Goal: Task Accomplishment & Management: Use online tool/utility

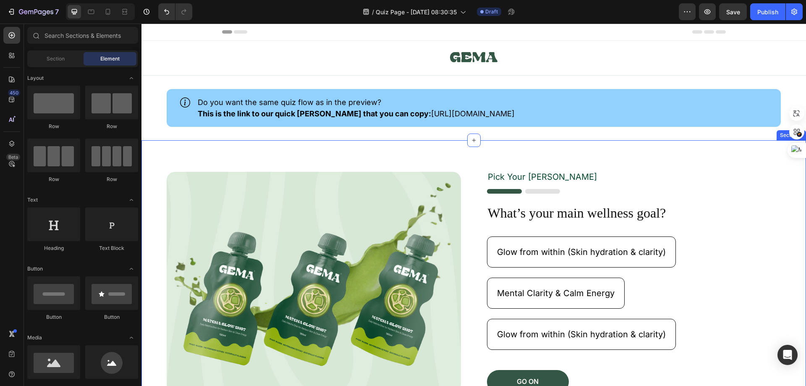
click at [401, 158] on div "Image Pick Your [PERSON_NAME] Text Block Image What’s your main wellness goal? …" at bounding box center [473, 281] width 664 height 283
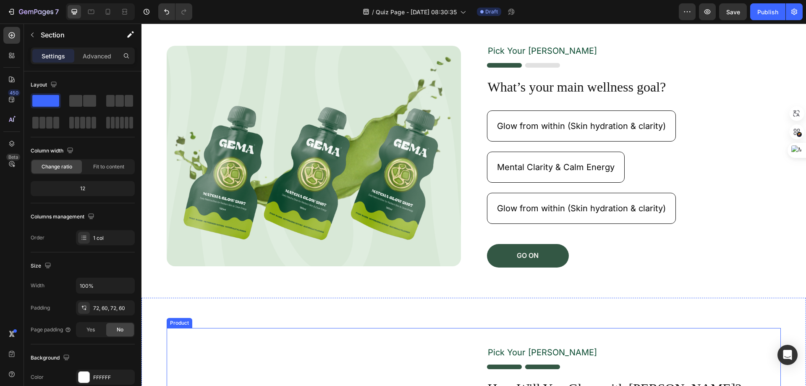
scroll to position [0, 0]
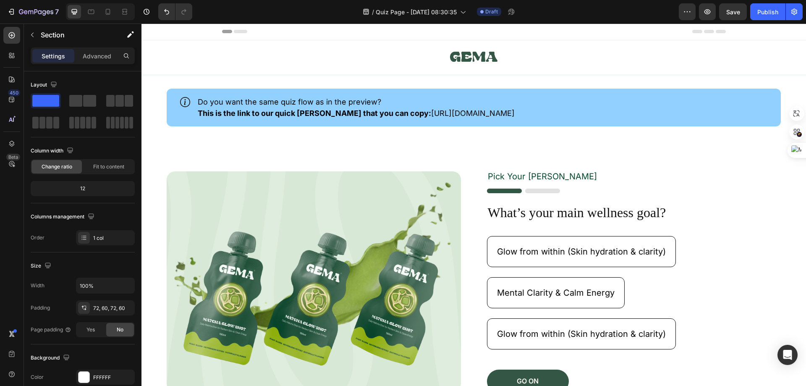
click at [473, 151] on div "Image Pick Your [PERSON_NAME] Text Block Image What’s your main wellness goal? …" at bounding box center [473, 281] width 664 height 283
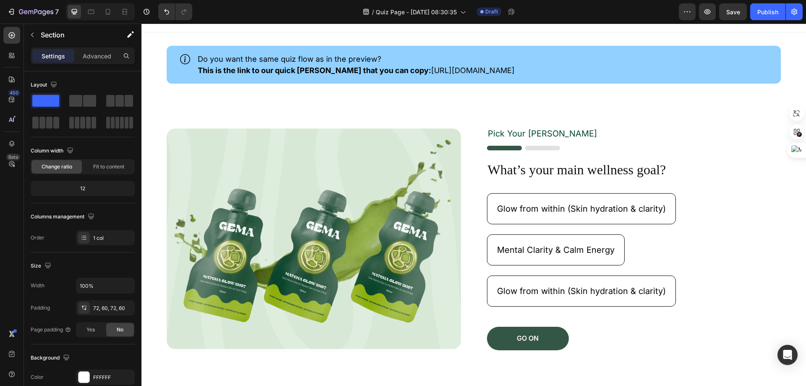
scroll to position [127, 0]
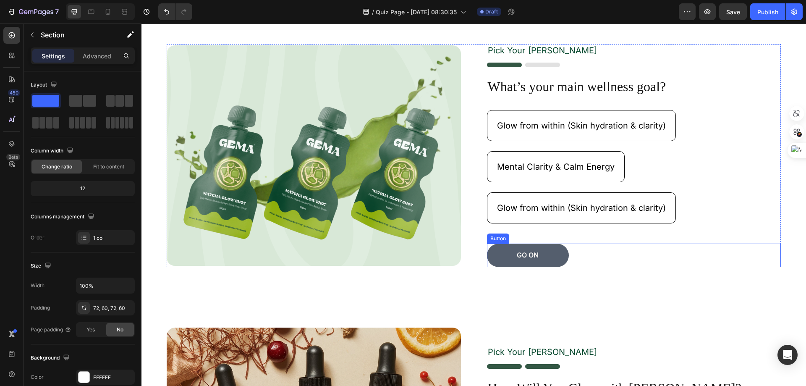
click at [544, 255] on button "GO ON" at bounding box center [528, 254] width 82 height 23
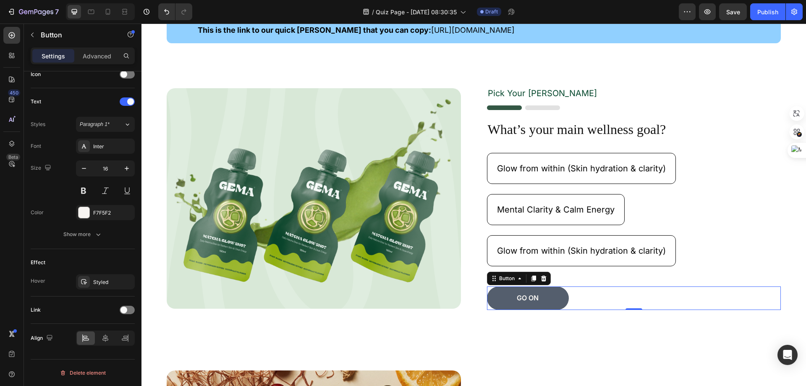
scroll to position [84, 0]
click at [510, 277] on div "Button" at bounding box center [506, 278] width 19 height 8
click at [511, 277] on div "Button" at bounding box center [506, 278] width 19 height 8
click at [512, 297] on button "GO ON" at bounding box center [528, 297] width 82 height 23
click at [522, 297] on p "GO ON" at bounding box center [528, 297] width 22 height 9
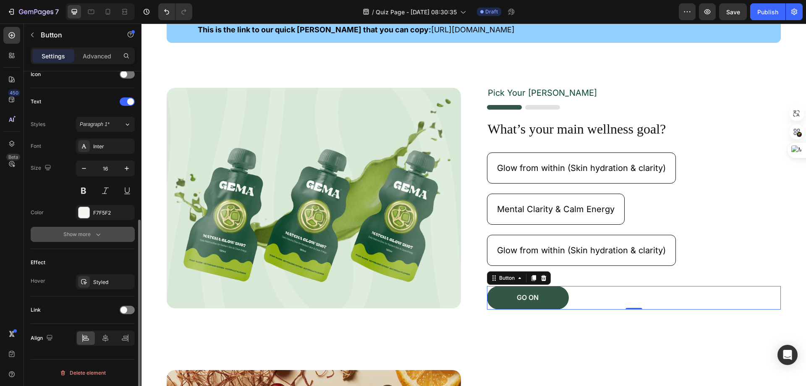
click at [83, 236] on div "Show more" at bounding box center [82, 234] width 39 height 8
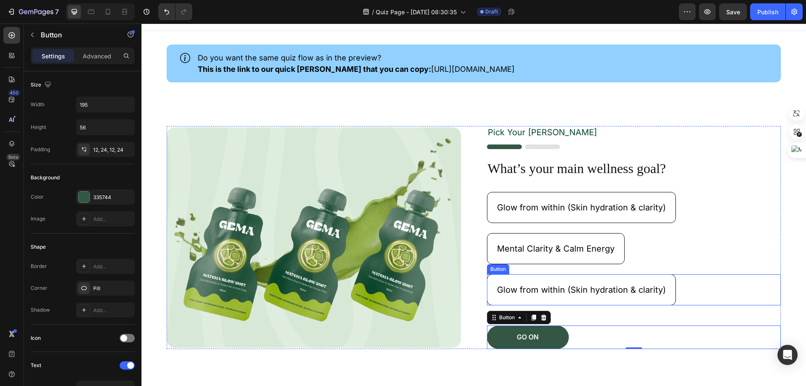
scroll to position [0, 0]
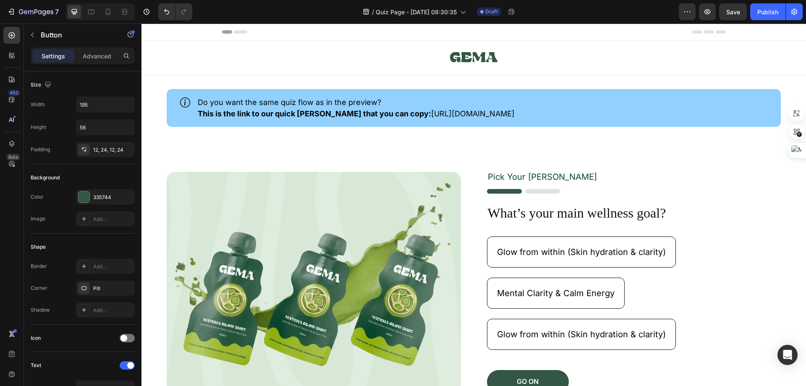
click at [235, 33] on icon at bounding box center [240, 31] width 13 height 3
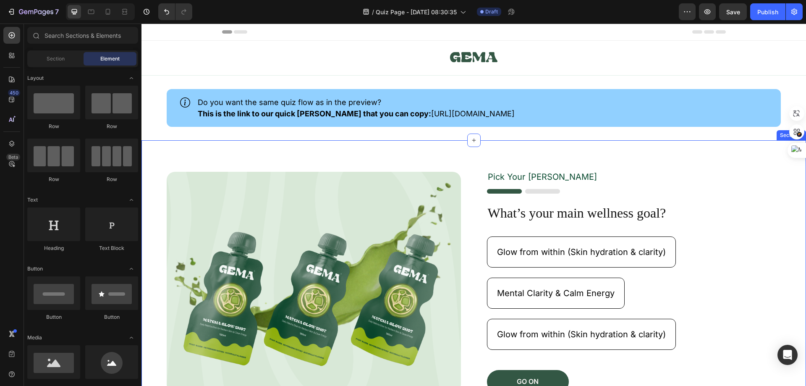
click at [658, 167] on div "Image Pick Your [PERSON_NAME] Text Block Image What’s your main wellness goal? …" at bounding box center [473, 281] width 664 height 283
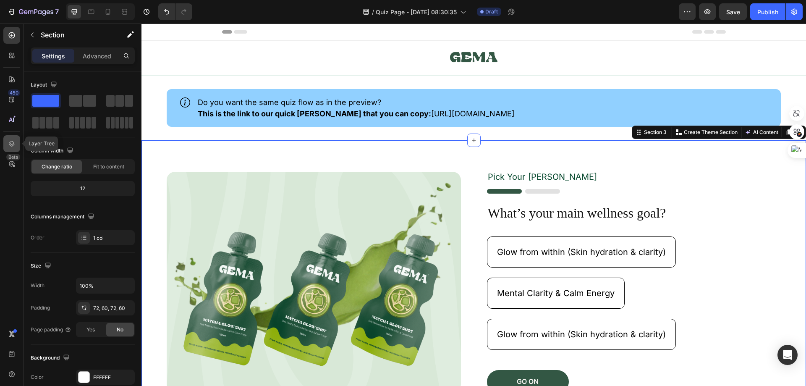
click at [10, 139] on div at bounding box center [11, 143] width 17 height 17
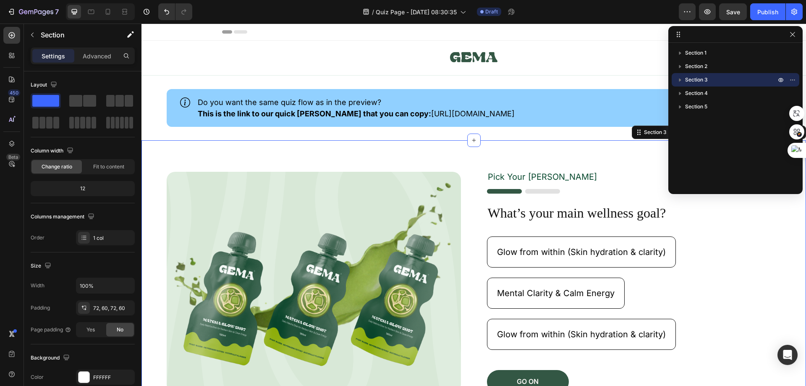
click at [504, 153] on div "Image Pick Your [PERSON_NAME] Text Block Image What’s your main wellness goal? …" at bounding box center [473, 281] width 664 height 283
click at [8, 81] on icon at bounding box center [12, 79] width 8 height 8
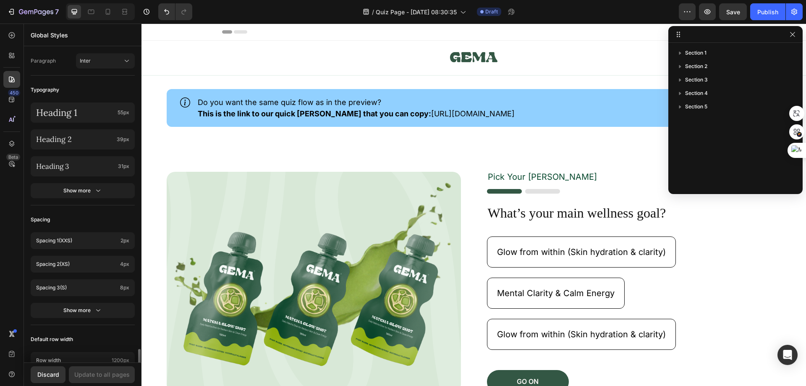
scroll to position [346, 0]
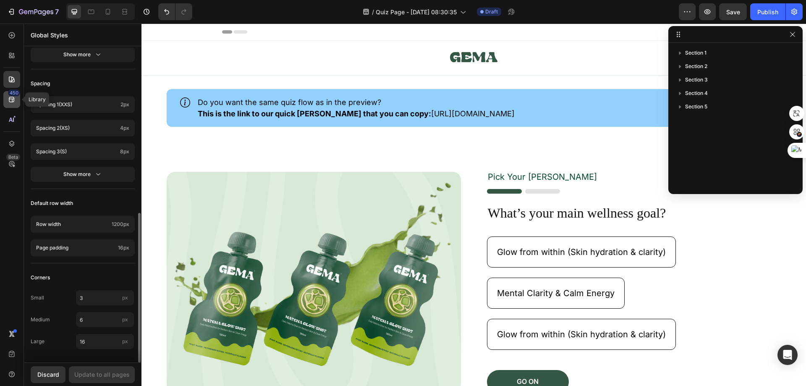
click at [7, 102] on div "450" at bounding box center [11, 99] width 17 height 17
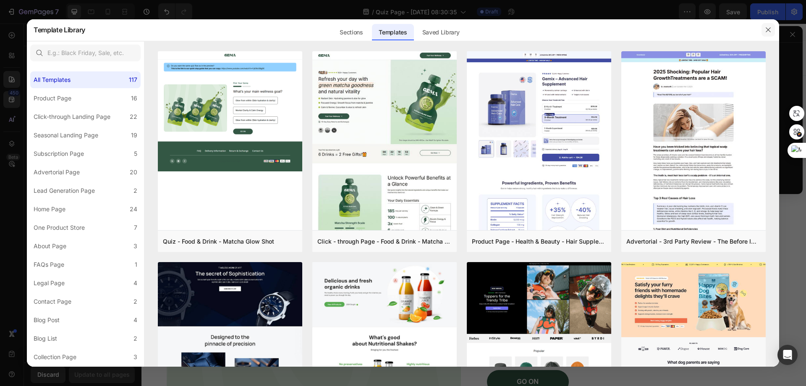
click at [762, 30] on button "button" at bounding box center [767, 29] width 13 height 13
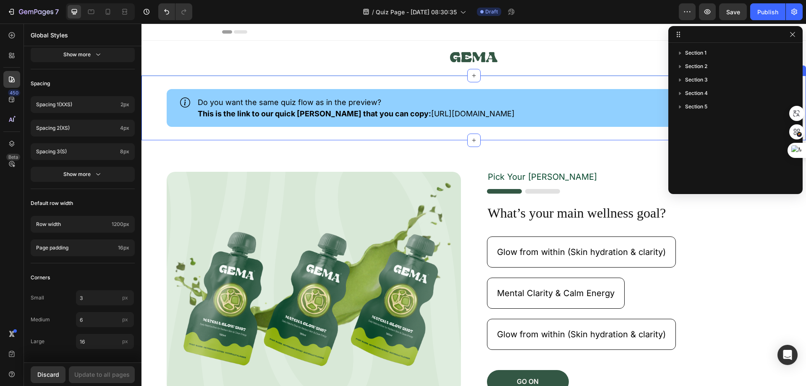
click at [611, 145] on div "Image Pick Your [PERSON_NAME] Text Block Image What’s your main wellness goal? …" at bounding box center [473, 281] width 664 height 283
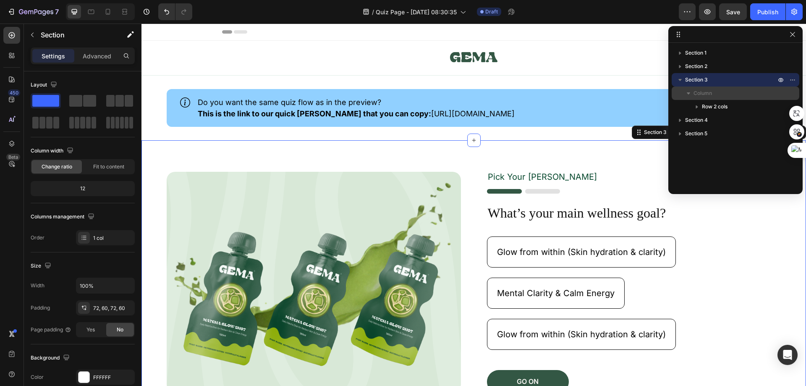
click at [710, 94] on span "Column" at bounding box center [702, 93] width 18 height 8
click at [708, 94] on span "Column" at bounding box center [702, 93] width 18 height 8
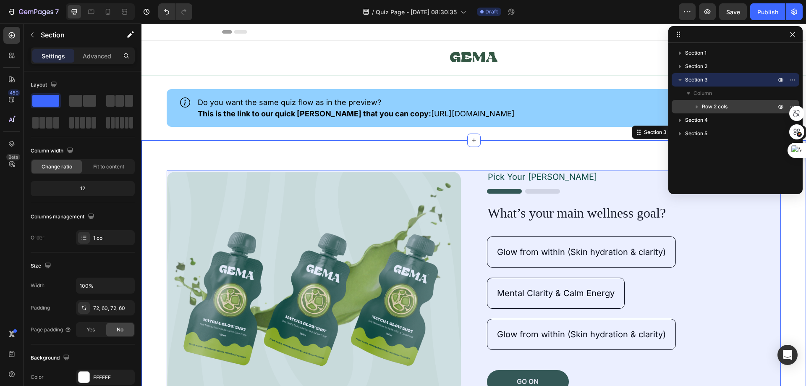
click at [710, 102] on span "Row 2 cols" at bounding box center [715, 106] width 26 height 8
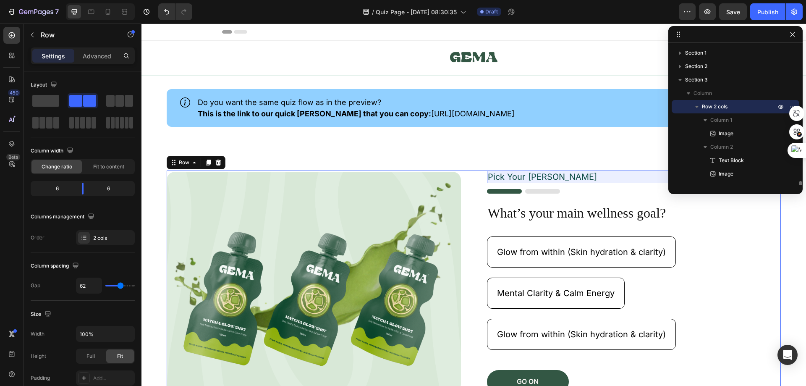
scroll to position [84, 0]
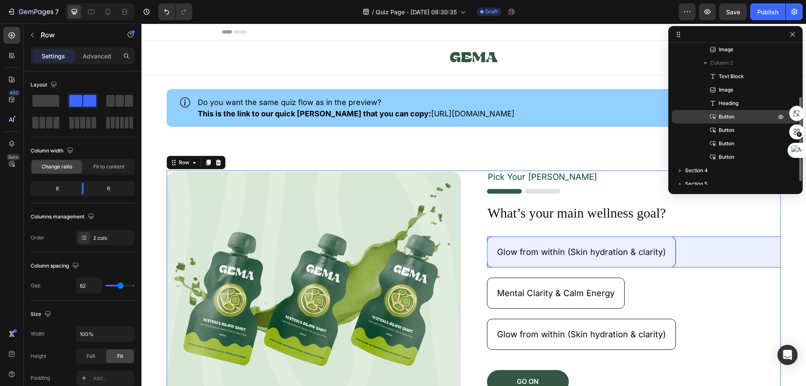
click at [745, 117] on p "Button" at bounding box center [737, 116] width 59 height 8
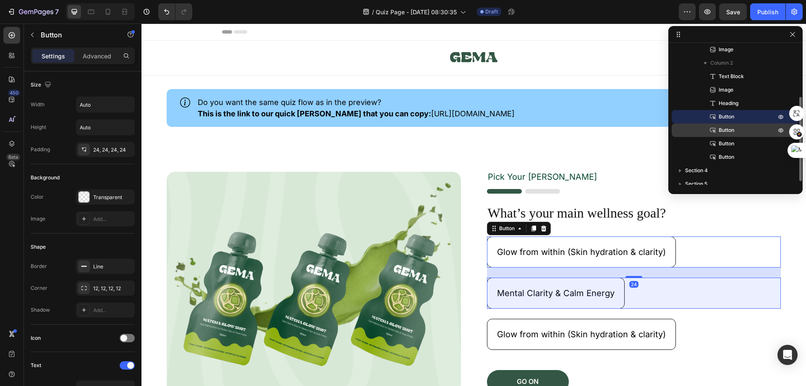
click at [741, 133] on p "Button" at bounding box center [737, 130] width 59 height 8
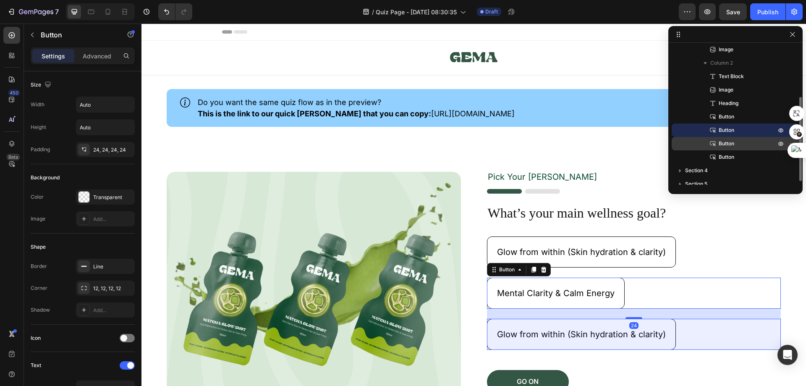
click at [743, 137] on div "Button" at bounding box center [735, 143] width 121 height 13
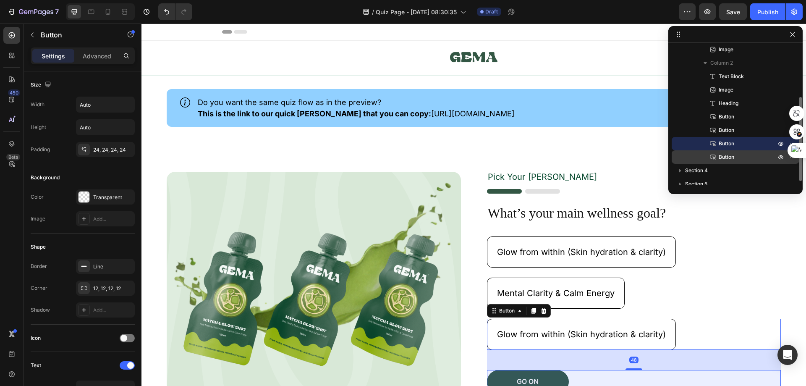
click at [743, 154] on p "Button" at bounding box center [737, 157] width 59 height 8
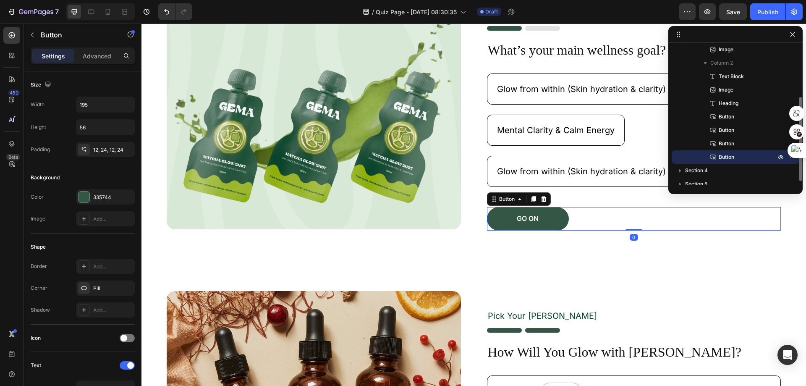
scroll to position [316, 0]
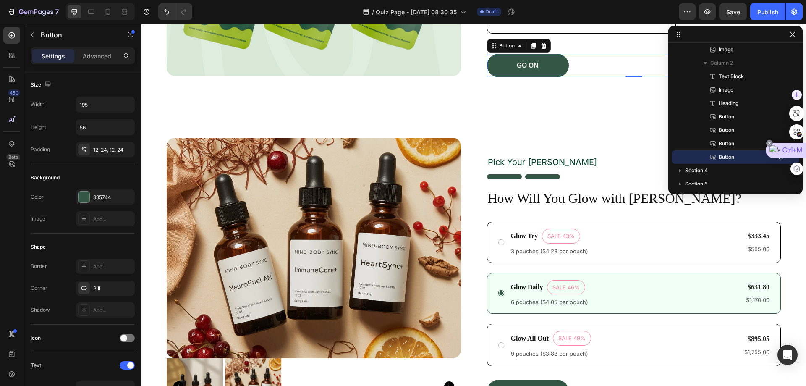
click at [769, 144] on icon at bounding box center [768, 142] width 3 height 3
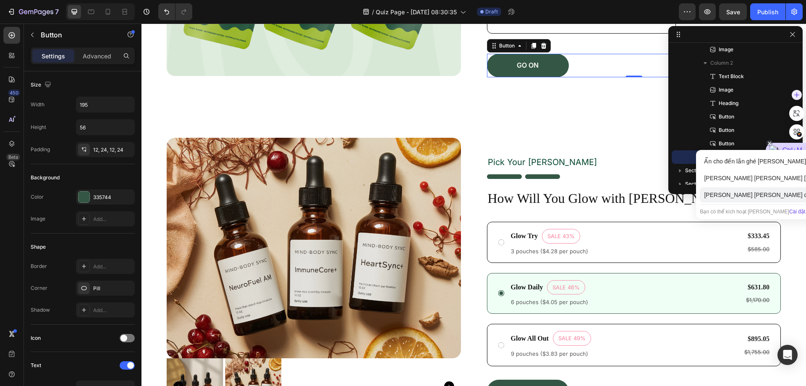
click at [777, 190] on div "[PERSON_NAME] [PERSON_NAME] cầu" at bounding box center [789, 194] width 180 height 15
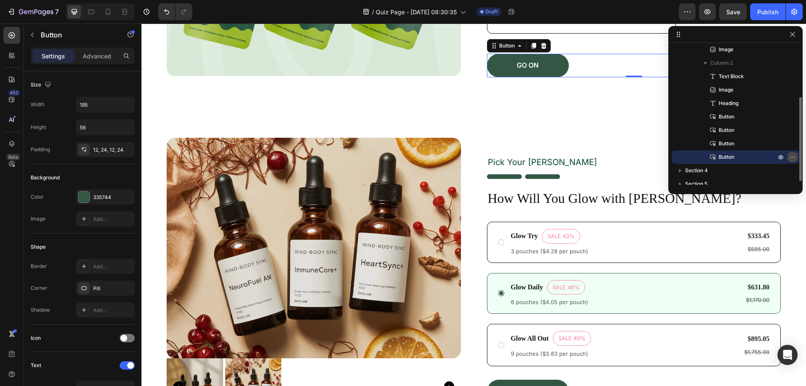
click at [791, 159] on icon "button" at bounding box center [792, 157] width 7 height 7
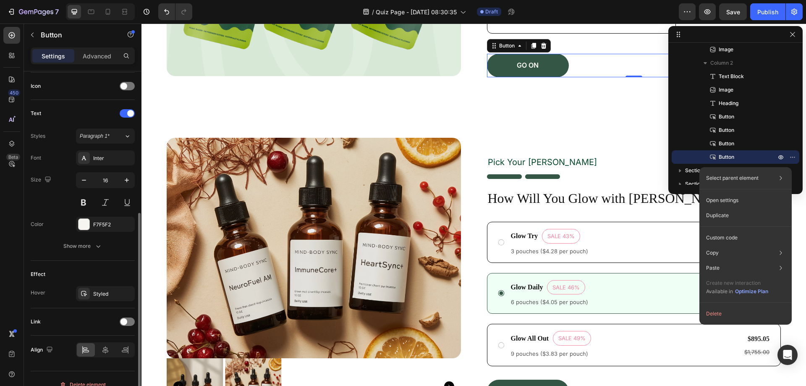
scroll to position [264, 0]
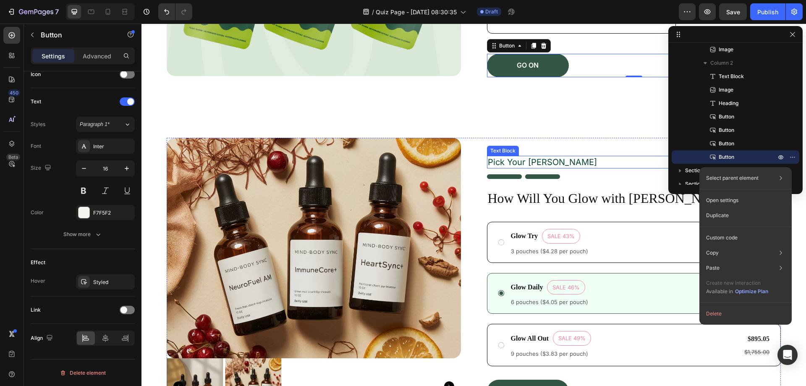
click at [582, 124] on div "Product Images Pick Your [PERSON_NAME] Text Block Image How Will You Glow with …" at bounding box center [473, 279] width 664 height 344
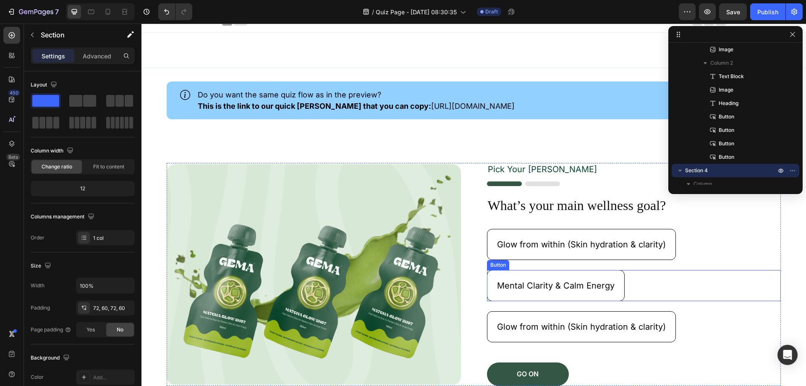
scroll to position [0, 0]
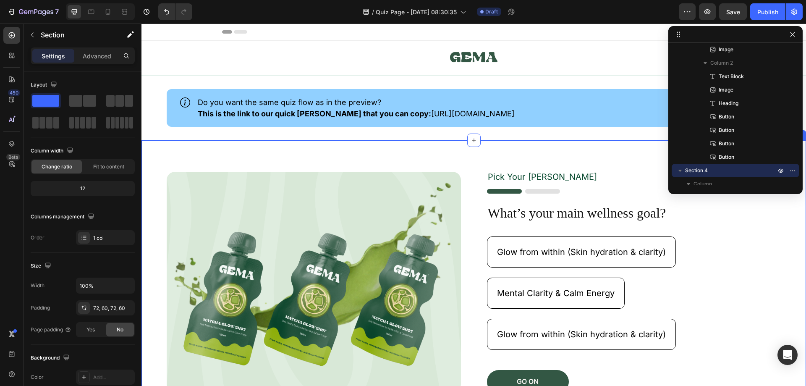
click at [591, 145] on div "Image Pick Your [PERSON_NAME] Text Block Image What’s your main wellness goal? …" at bounding box center [473, 281] width 664 height 283
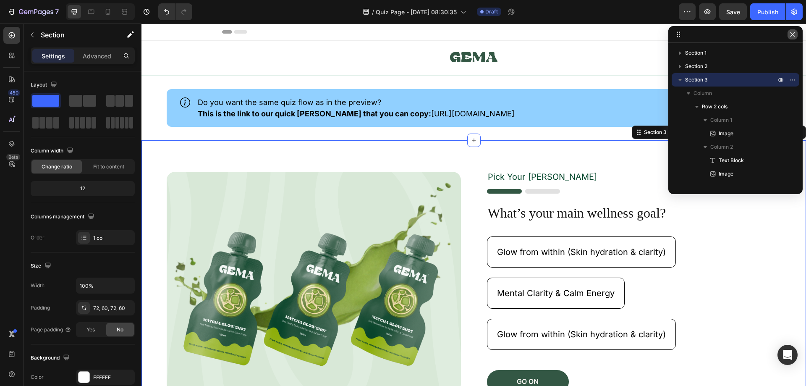
click at [795, 33] on icon "button" at bounding box center [792, 34] width 7 height 7
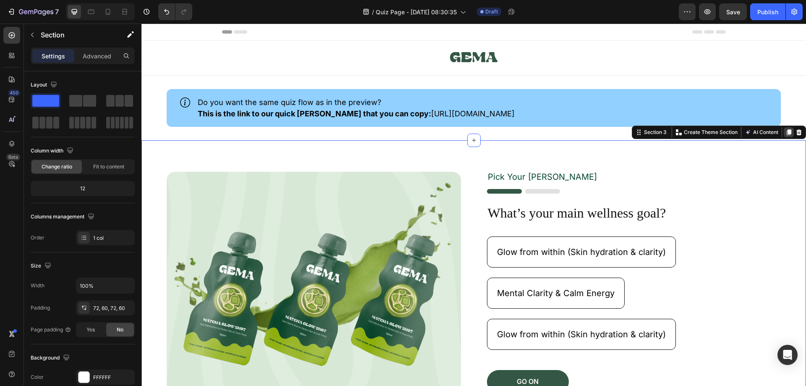
click at [785, 132] on icon at bounding box center [788, 132] width 7 height 7
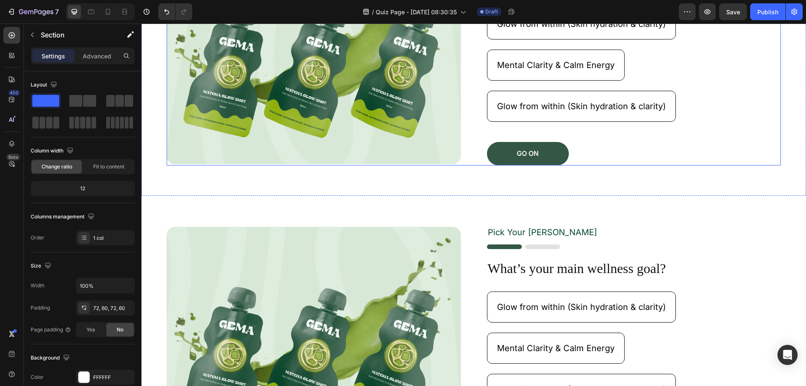
scroll to position [160, 0]
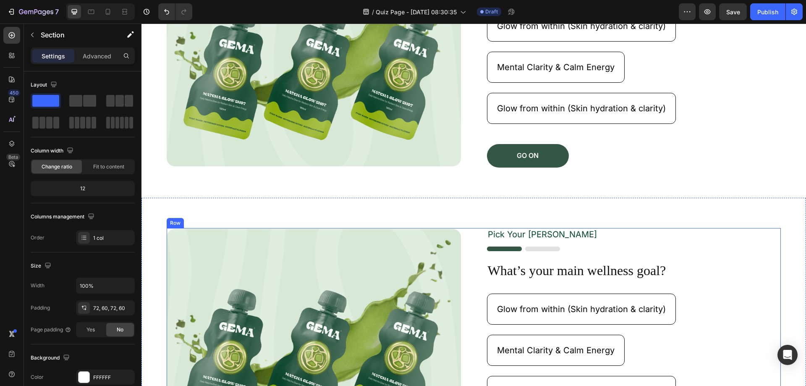
scroll to position [286, 0]
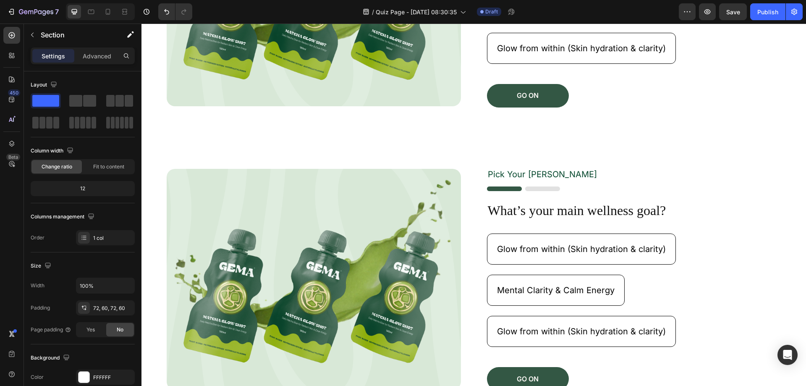
click at [588, 158] on div "Image Pick Your [PERSON_NAME] Text Block Image What’s your main wellness goal? …" at bounding box center [473, 279] width 664 height 283
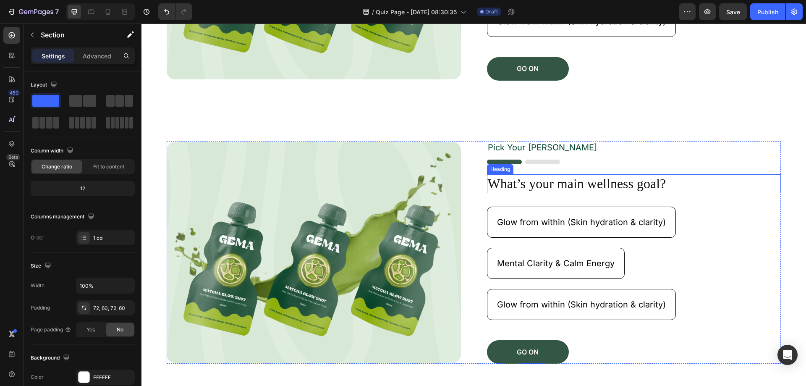
scroll to position [328, 0]
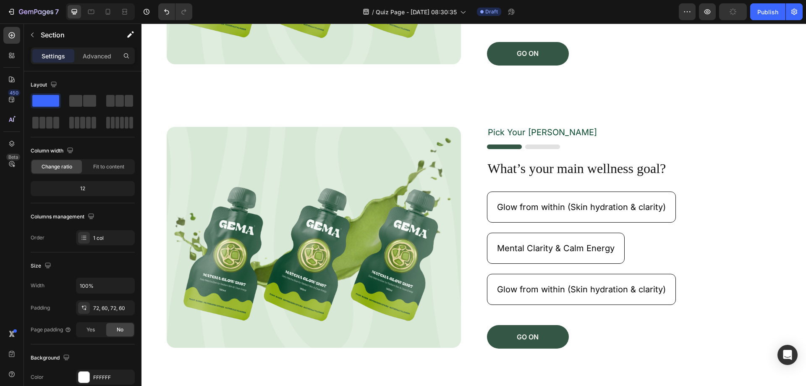
click at [529, 111] on div "Image Pick Your [PERSON_NAME] Text Block Image What’s your main wellness goal? …" at bounding box center [473, 237] width 664 height 283
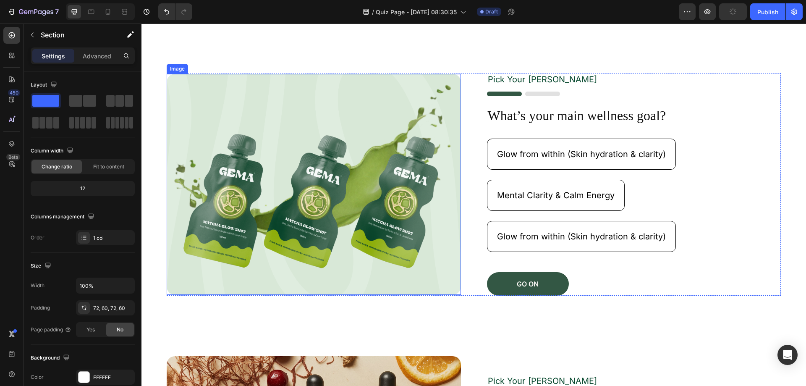
scroll to position [454, 0]
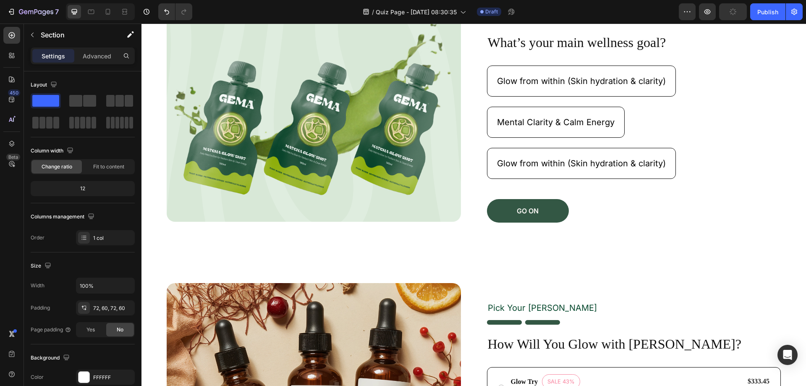
click at [465, 244] on div "Image Pick Your [PERSON_NAME] Text Block Image What’s your main wellness goal? …" at bounding box center [473, 111] width 664 height 283
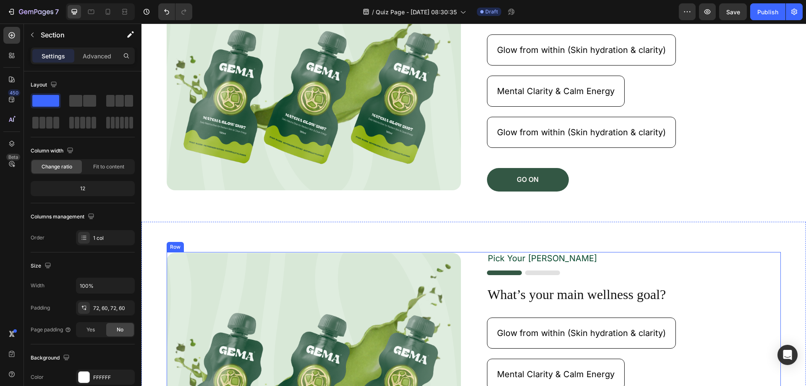
scroll to position [244, 0]
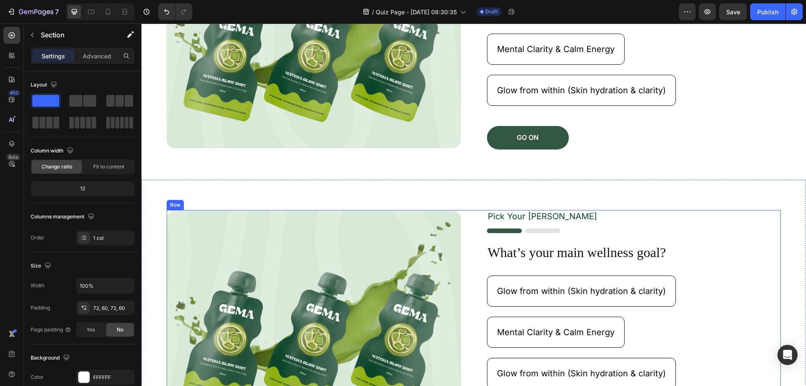
click at [464, 269] on div "Image Pick Your [PERSON_NAME] Text Block Image What’s your main wellness goal? …" at bounding box center [474, 321] width 614 height 223
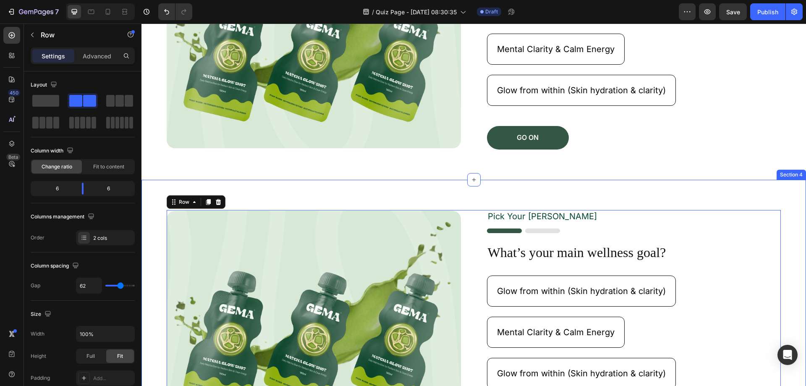
click at [434, 188] on div "Image Pick Your [PERSON_NAME] Text Block Image What’s your main wellness goal? …" at bounding box center [473, 321] width 664 height 283
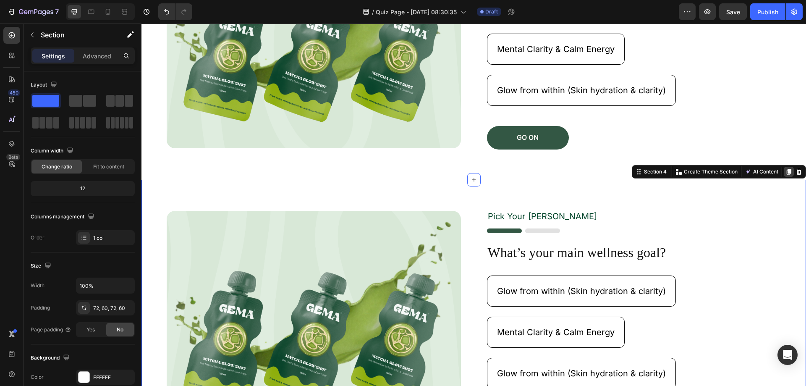
click at [783, 172] on div at bounding box center [788, 172] width 10 height 10
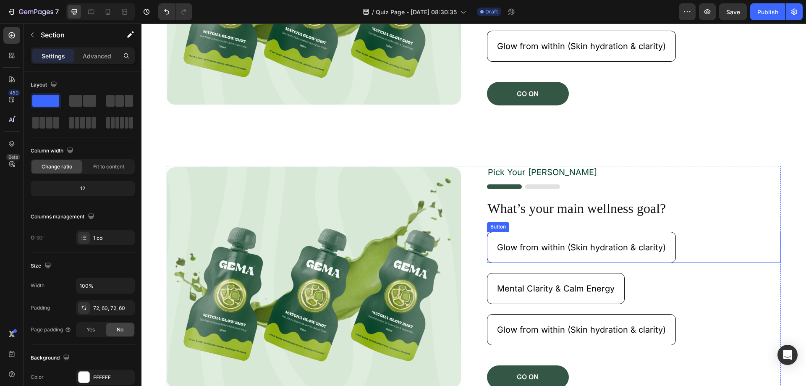
scroll to position [570, 0]
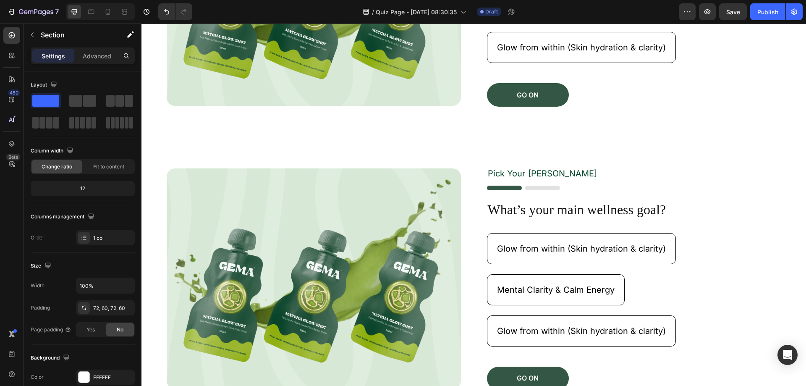
click at [772, 145] on div "Image Pick Your [PERSON_NAME] Text Block Image What’s your main wellness goal? …" at bounding box center [473, 278] width 664 height 283
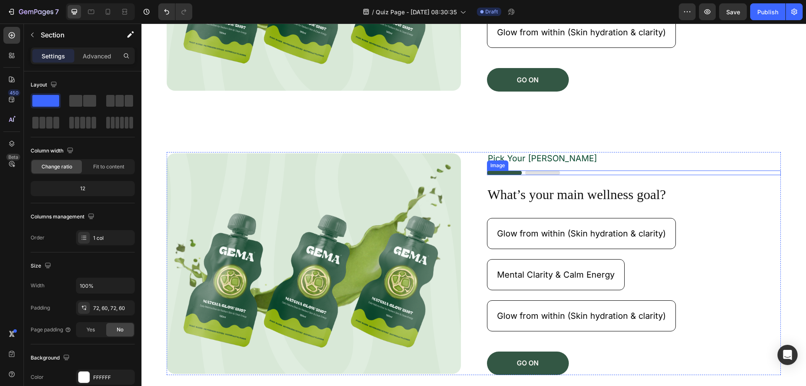
scroll to position [654, 0]
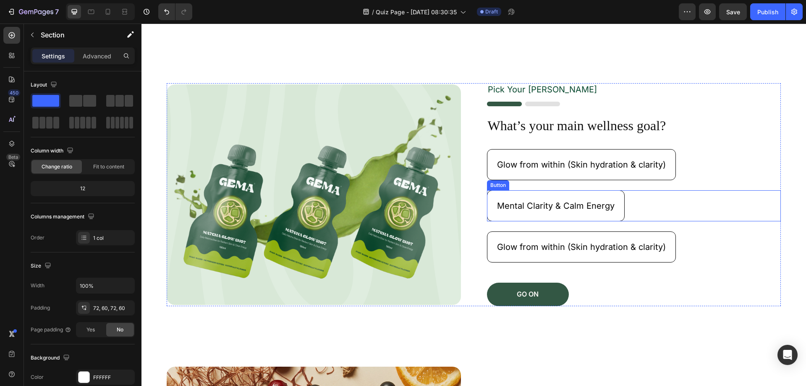
click at [772, 231] on div "Glow from within (Skin hydration & clarity) Button" at bounding box center [634, 246] width 294 height 31
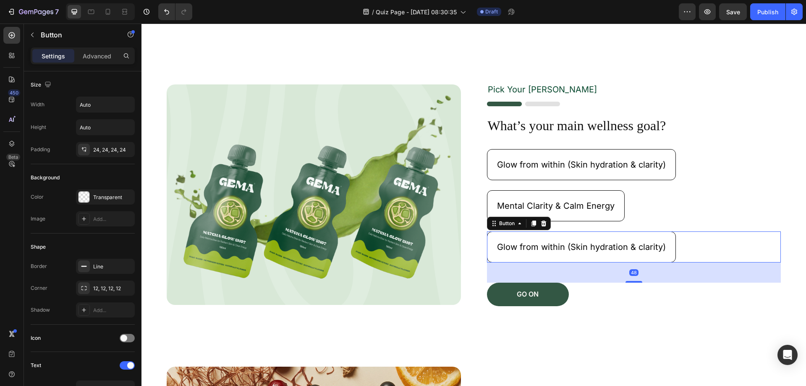
click at [750, 233] on div "Glow from within (Skin hydration & clarity) Button 48" at bounding box center [634, 246] width 294 height 31
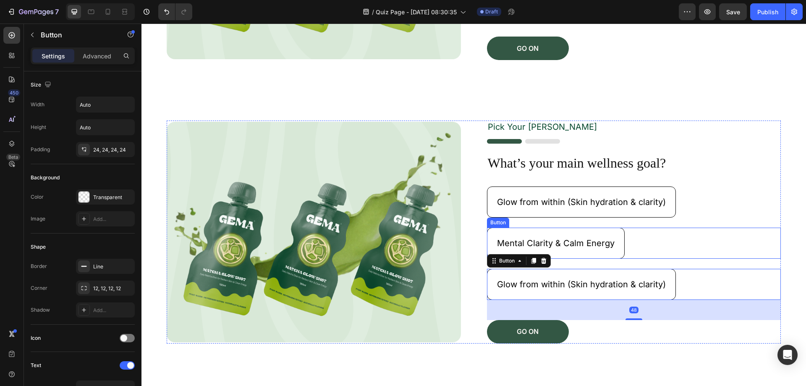
scroll to position [570, 0]
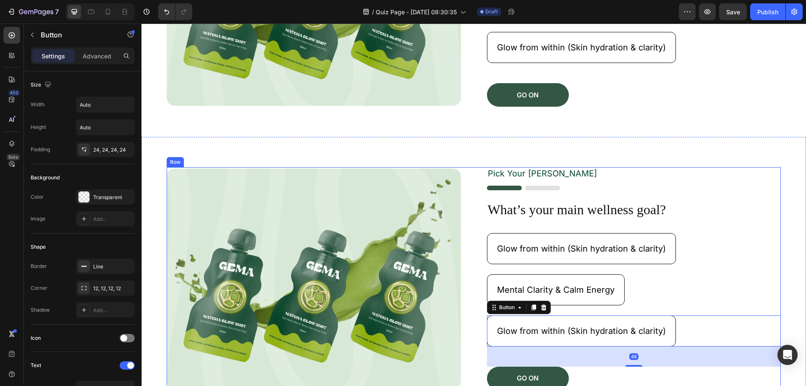
click at [740, 198] on div "Pick Your [PERSON_NAME] Text Block Image What’s your main wellness goal? Headin…" at bounding box center [634, 278] width 294 height 223
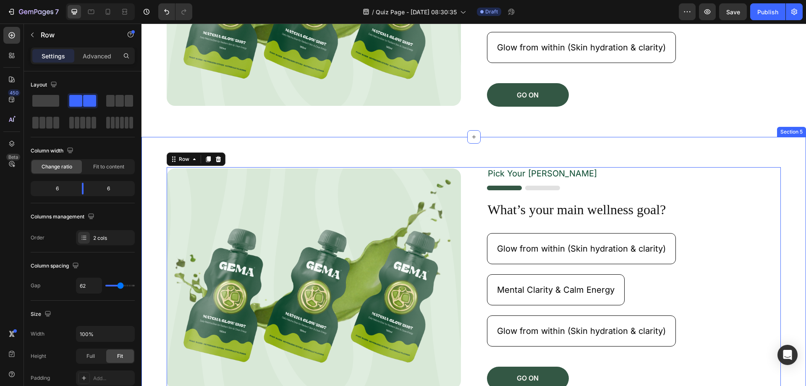
click at [744, 153] on div "Image Pick Your [PERSON_NAME] Text Block Image What’s your main wellness goal? …" at bounding box center [473, 278] width 664 height 283
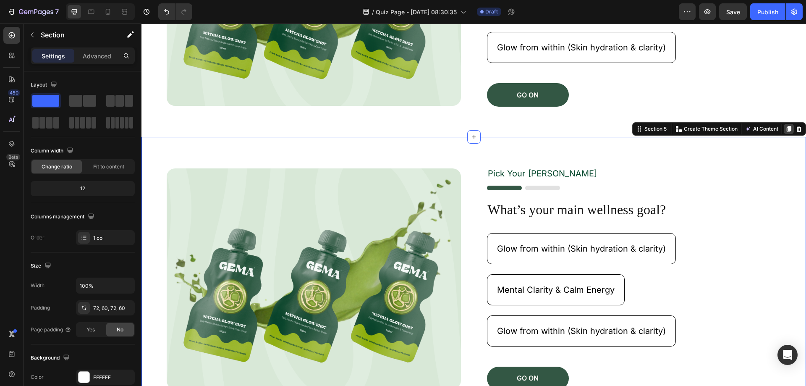
click at [785, 131] on icon at bounding box center [788, 128] width 7 height 7
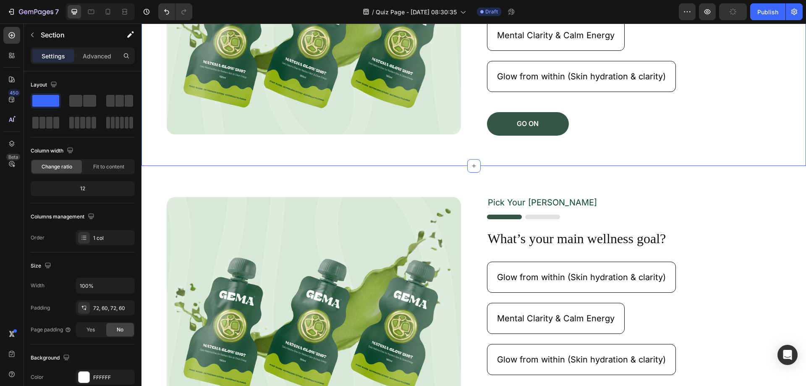
scroll to position [727, 0]
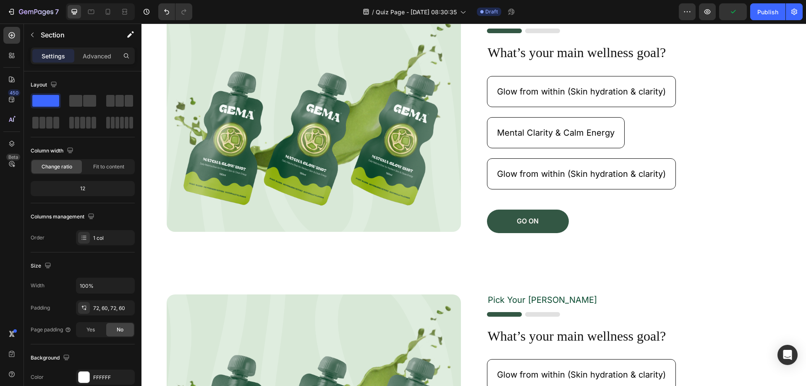
click at [749, 298] on p "Pick Your [PERSON_NAME]" at bounding box center [634, 299] width 292 height 11
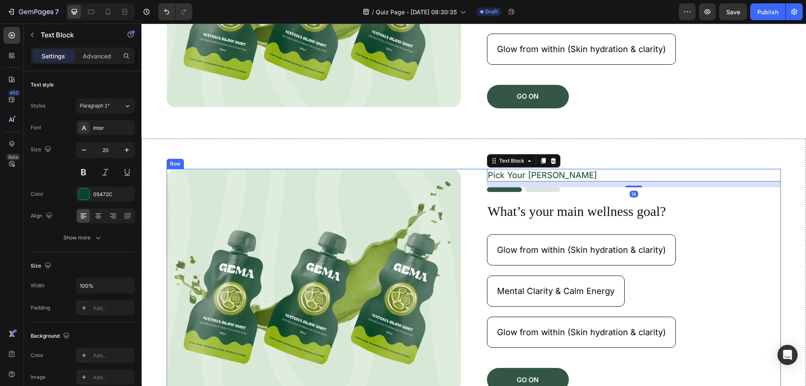
scroll to position [853, 0]
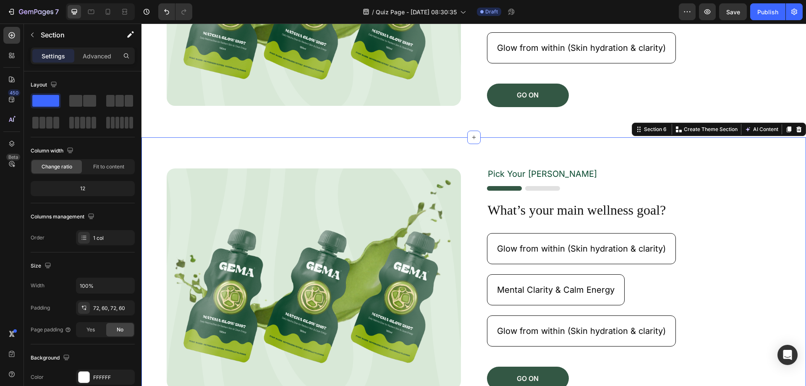
click at [746, 139] on div "Image Pick Your [PERSON_NAME] Text Block Image What’s your main wellness goal? …" at bounding box center [473, 278] width 664 height 283
click at [785, 130] on icon at bounding box center [788, 129] width 7 height 7
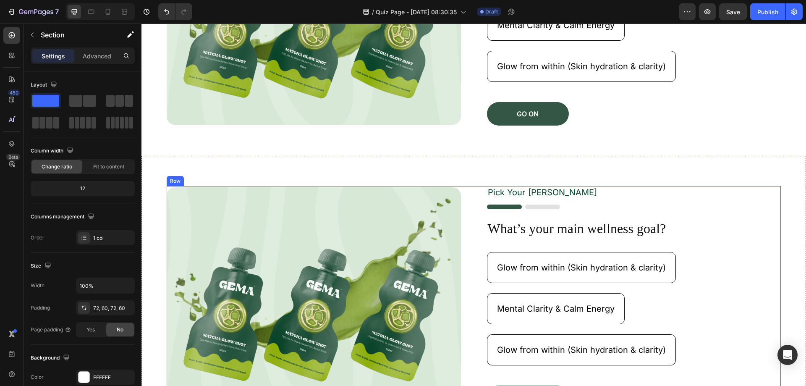
scroll to position [1094, 0]
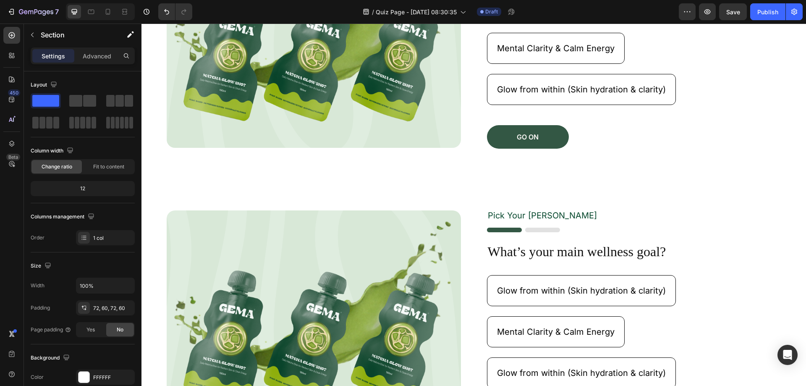
click at [696, 204] on div "Image Pick Your [PERSON_NAME] Text Block Image What’s your main wellness goal? …" at bounding box center [473, 320] width 664 height 283
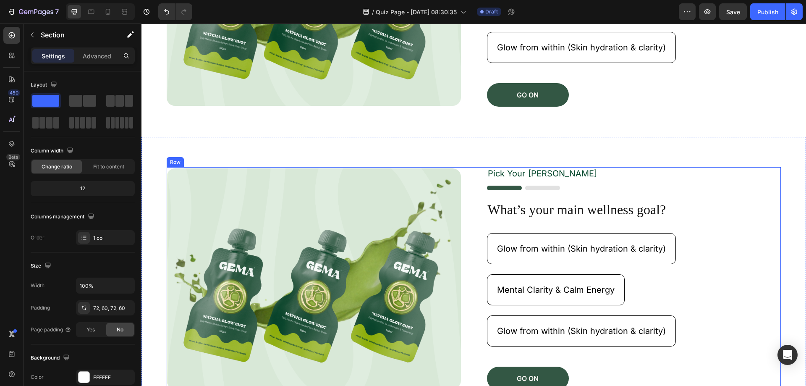
click at [755, 308] on div "Mental Clarity & Calm Energy Button" at bounding box center [634, 294] width 294 height 41
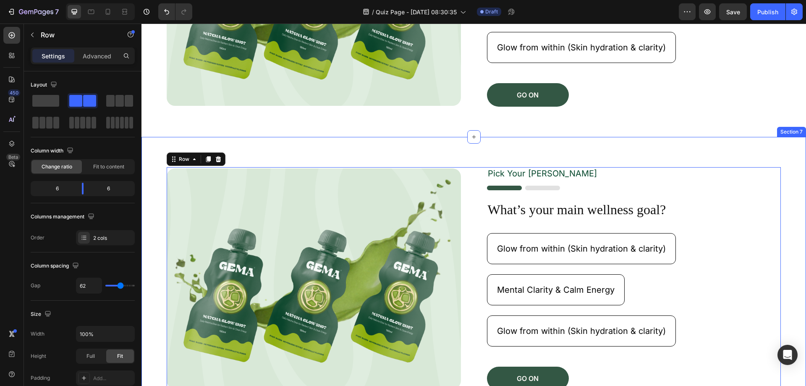
click at [782, 285] on div "Image Pick Your [PERSON_NAME] Text Block Image What’s your main wellness goal? …" at bounding box center [473, 278] width 664 height 283
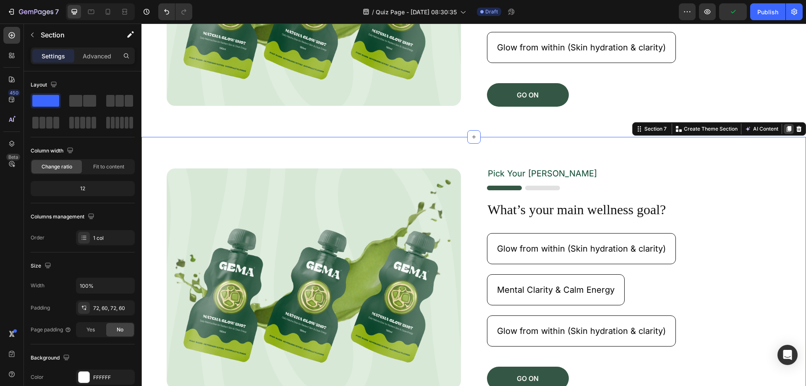
click at [786, 130] on icon at bounding box center [788, 129] width 5 height 6
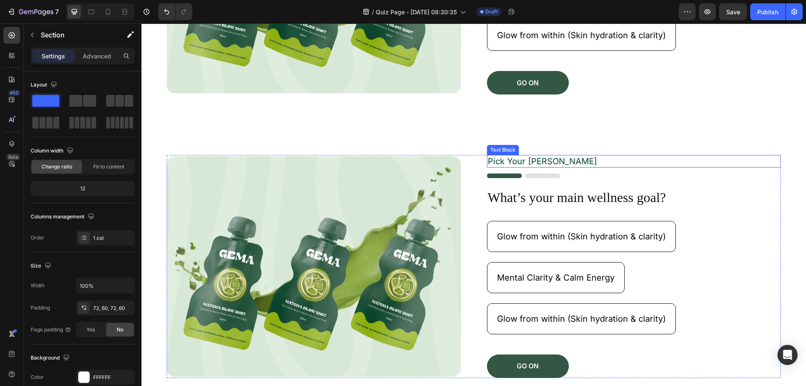
scroll to position [1545, 0]
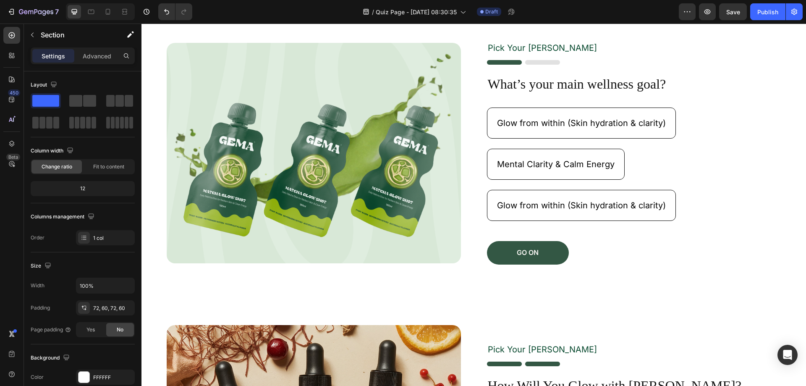
click at [768, 291] on div "Image Pick Your [PERSON_NAME] Text Block Image What’s your main wellness goal? …" at bounding box center [473, 152] width 664 height 283
click at [664, 282] on div "Image Pick Your [PERSON_NAME] Text Block Image What’s your main wellness goal? …" at bounding box center [473, 152] width 664 height 283
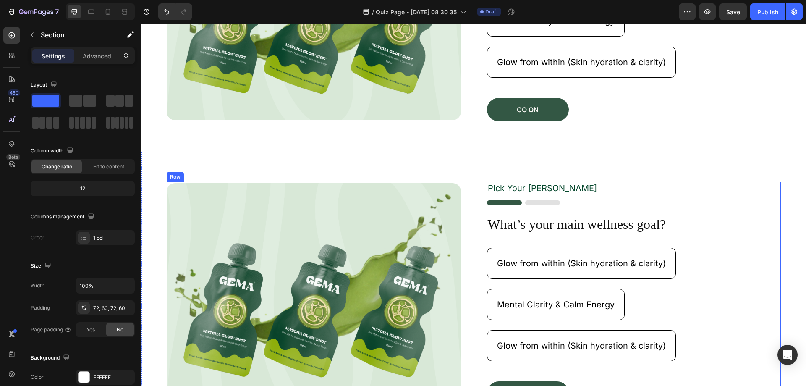
scroll to position [1377, 0]
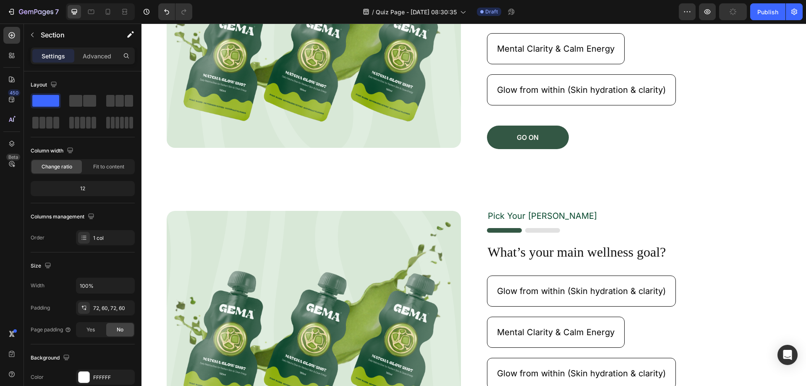
click at [718, 204] on div "Image Pick Your [PERSON_NAME] Text Block Image What’s your main wellness goal? …" at bounding box center [473, 320] width 664 height 283
click at [765, 191] on div "Image Pick Your [PERSON_NAME] Text Block Image What’s your main wellness goal? …" at bounding box center [473, 320] width 664 height 283
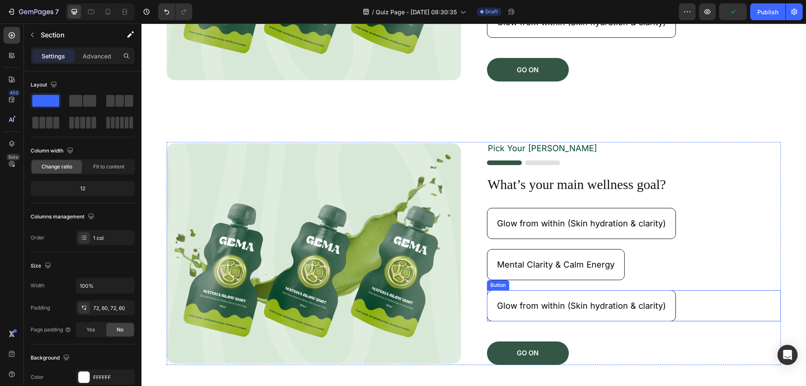
click at [740, 290] on div "Glow from within (Skin hydration & clarity) Button" at bounding box center [634, 305] width 294 height 31
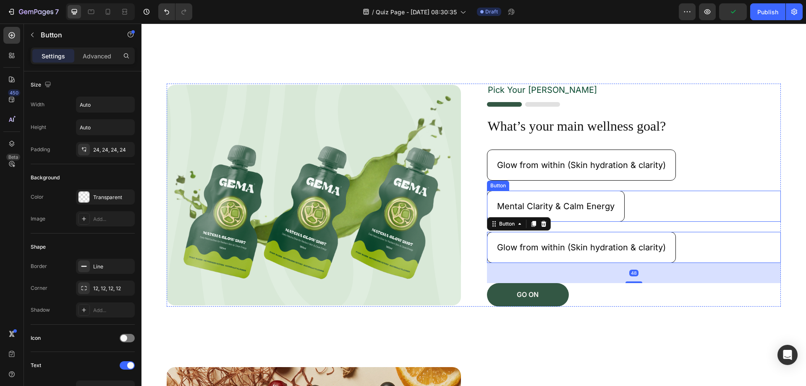
click at [724, 193] on div "Mental Clarity & Calm Energy Button" at bounding box center [634, 205] width 294 height 31
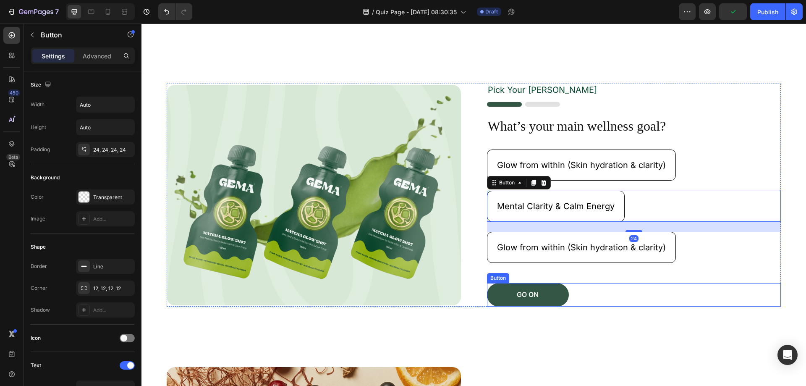
click at [749, 290] on div "GO ON Button" at bounding box center [634, 294] width 294 height 23
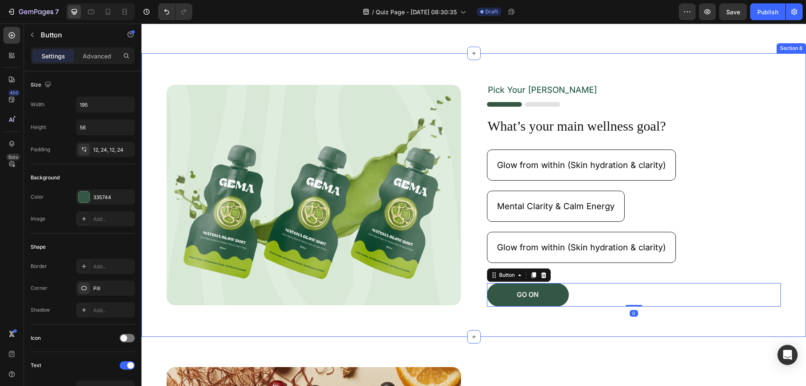
click at [736, 320] on div "Image Pick Your [PERSON_NAME] Text Block Image What’s your main wellness goal? …" at bounding box center [473, 194] width 664 height 283
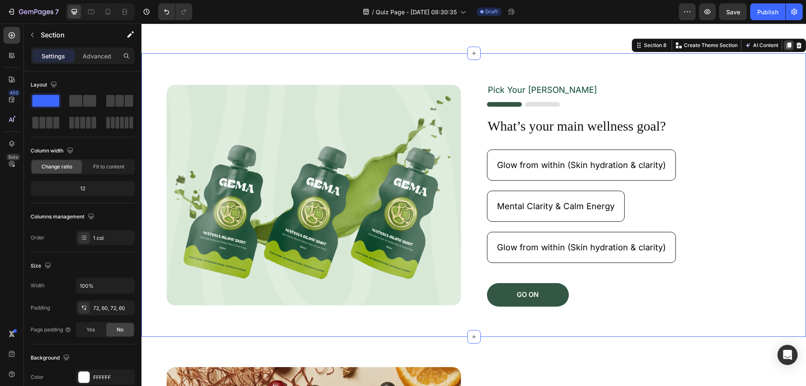
click at [786, 44] on icon at bounding box center [788, 45] width 5 height 6
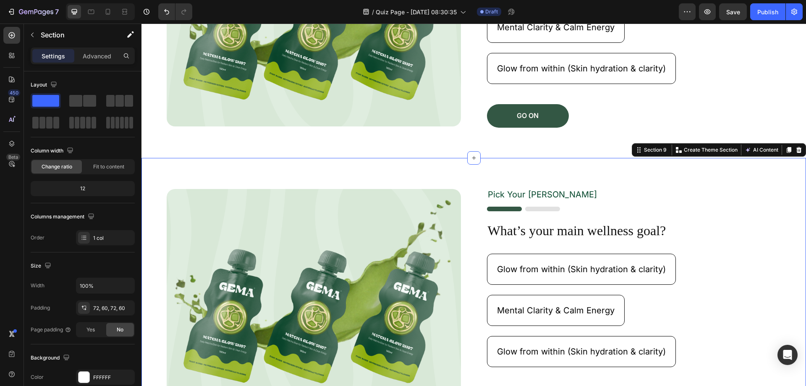
scroll to position [1786, 0]
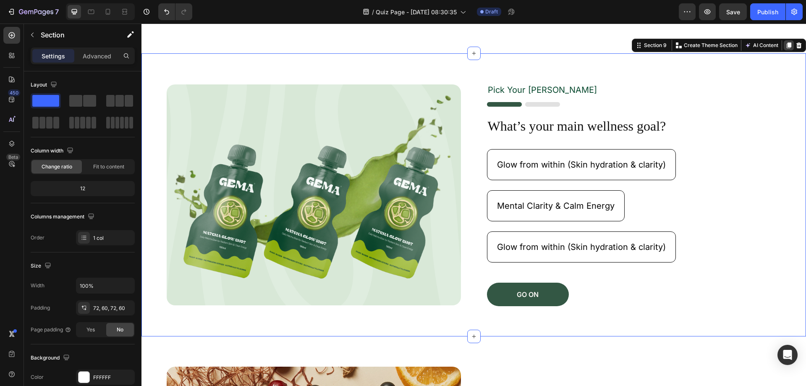
click at [786, 44] on icon at bounding box center [788, 45] width 5 height 6
click at [786, 45] on icon at bounding box center [788, 45] width 5 height 6
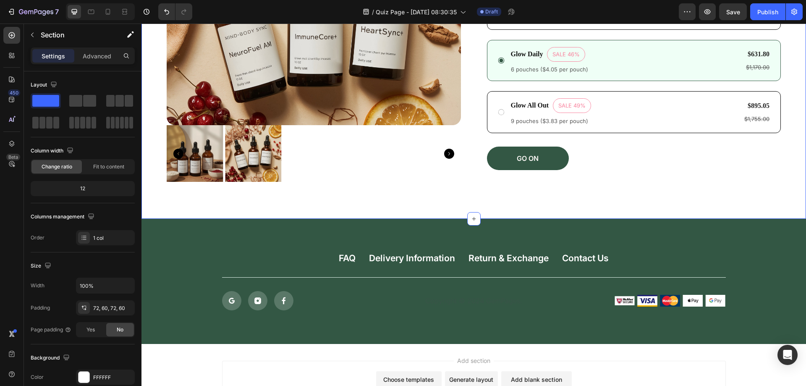
scroll to position [2887, 0]
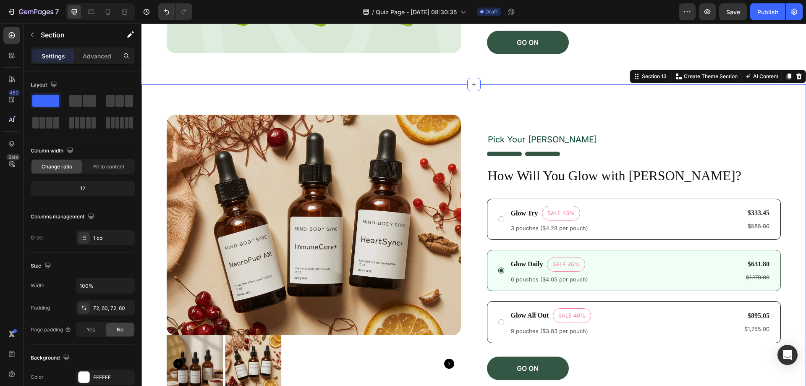
click at [657, 101] on div "Product Images Pick Your [PERSON_NAME] Text Block Image How Will You Glow with …" at bounding box center [473, 256] width 664 height 344
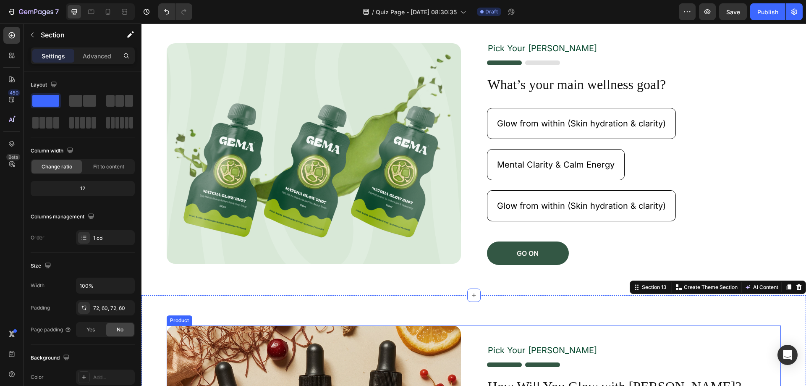
scroll to position [2593, 0]
